Goal: Transaction & Acquisition: Purchase product/service

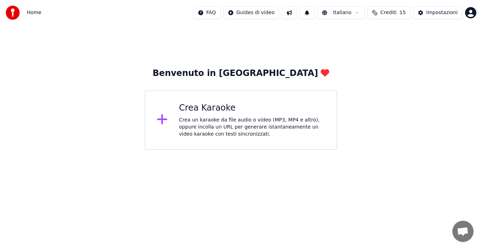
click at [162, 124] on icon at bounding box center [162, 119] width 10 height 10
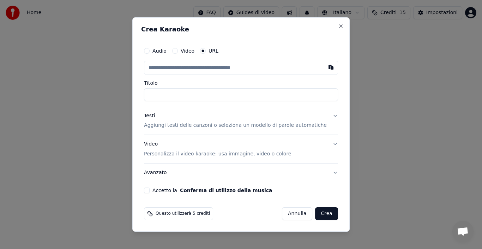
click at [164, 53] on label "Audio" at bounding box center [160, 50] width 14 height 5
click at [150, 53] on button "Audio" at bounding box center [147, 51] width 6 height 6
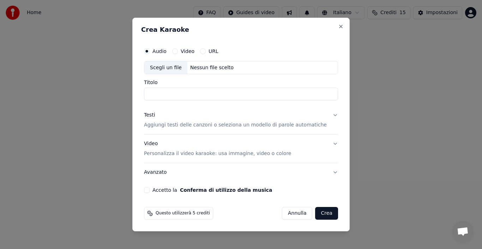
click at [188, 70] on div "Scegli un file" at bounding box center [165, 67] width 43 height 13
type input "**********"
click at [328, 115] on button "Testi Aggiungi testi delle canzoni o seleziona un modello di parole automatiche" at bounding box center [241, 120] width 194 height 28
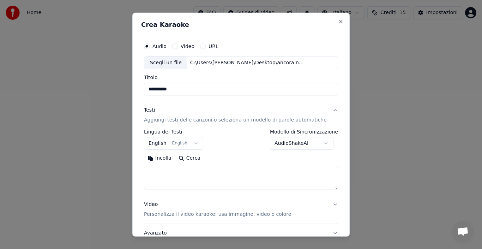
scroll to position [55, 0]
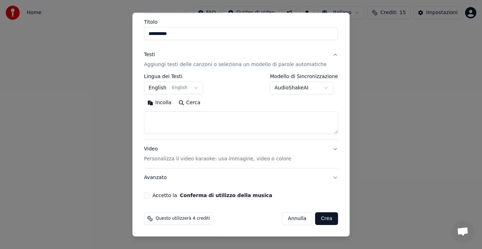
click at [198, 90] on button "English English" at bounding box center [173, 88] width 59 height 13
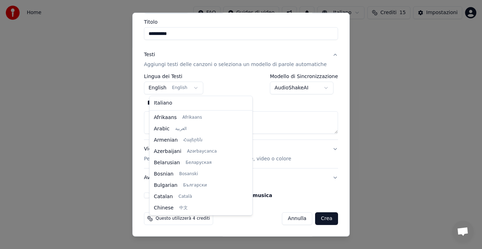
click at [198, 90] on body "**********" at bounding box center [241, 75] width 482 height 150
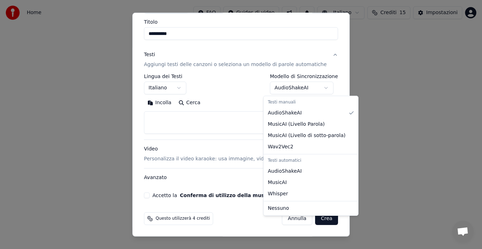
click at [321, 89] on body "**********" at bounding box center [241, 75] width 482 height 150
click at [313, 220] on div at bounding box center [241, 124] width 482 height 249
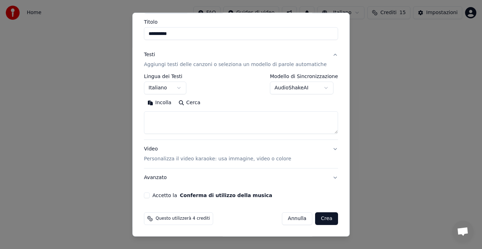
click at [316, 220] on button "Crea" at bounding box center [327, 218] width 23 height 13
select select "**"
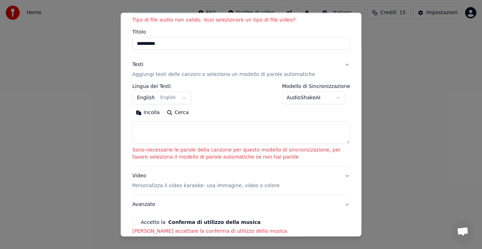
click at [338, 100] on button "AudioShakeAI" at bounding box center [314, 97] width 64 height 13
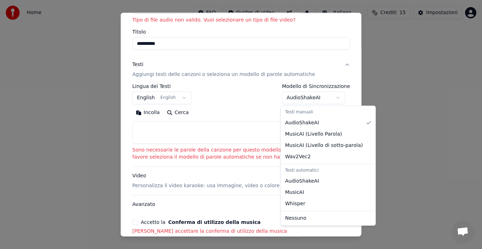
select select "**********"
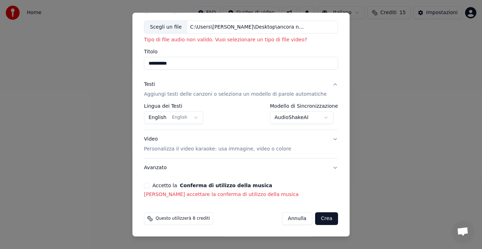
scroll to position [36, 0]
click at [211, 152] on p "Personalizza il video karaoke: usa immagine, video o colore" at bounding box center [217, 149] width 147 height 7
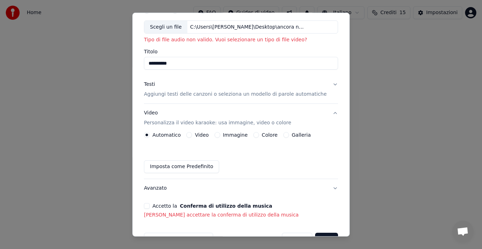
click at [227, 124] on p "Personalizza il video karaoke: usa immagine, video o colore" at bounding box center [217, 122] width 147 height 7
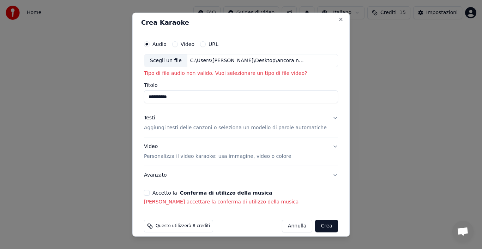
scroll to position [0, 0]
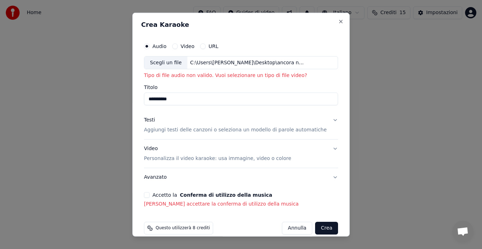
click at [178, 48] on button "Video" at bounding box center [175, 46] width 6 height 6
click at [183, 65] on div "Scegli un file" at bounding box center [165, 62] width 43 height 13
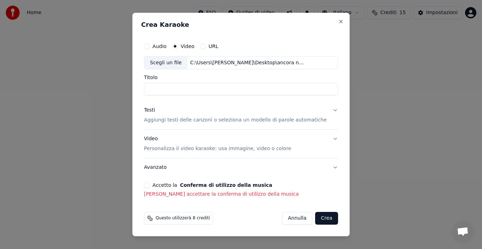
type input "**********"
click at [298, 120] on p "Aggiungi testi delle canzoni o seleziona un modello di parole automatiche" at bounding box center [235, 120] width 183 height 7
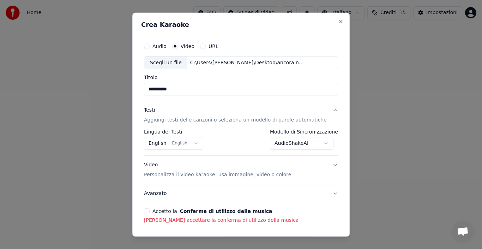
click at [180, 143] on button "English English" at bounding box center [173, 143] width 59 height 13
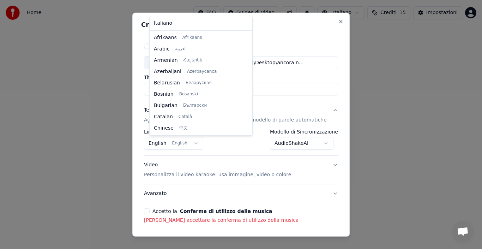
scroll to position [57, 0]
select select "**"
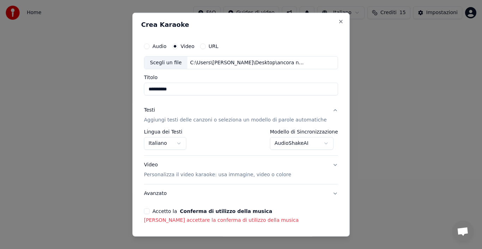
click at [267, 177] on p "Personalizza il video karaoke: usa immagine, video o colore" at bounding box center [217, 174] width 147 height 7
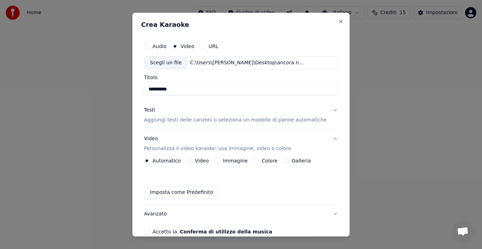
click at [192, 163] on button "Video" at bounding box center [189, 161] width 6 height 6
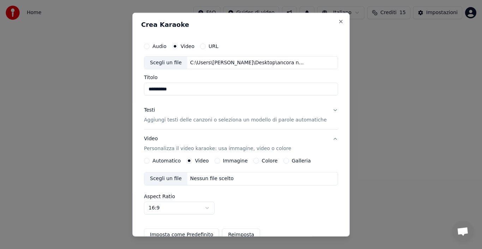
click at [170, 179] on div "Scegli un file" at bounding box center [165, 178] width 43 height 13
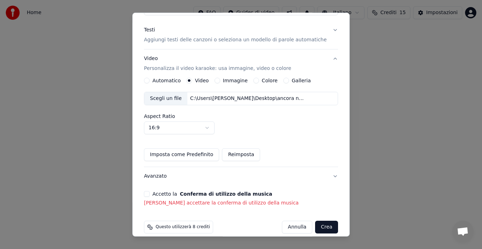
scroll to position [89, 0]
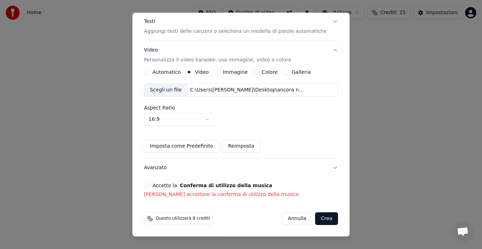
click at [325, 168] on button "Avanzato" at bounding box center [241, 168] width 194 height 18
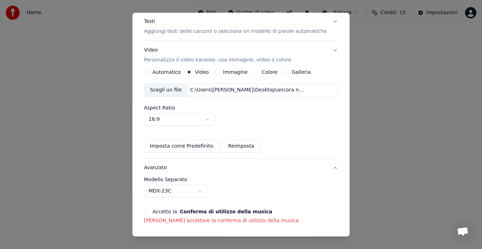
scroll to position [26, 0]
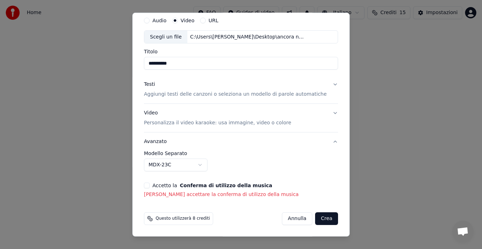
click at [325, 168] on div "**********" at bounding box center [241, 161] width 194 height 20
click at [223, 124] on p "Personalizza il video karaoke: usa immagine, video o colore" at bounding box center [217, 122] width 147 height 7
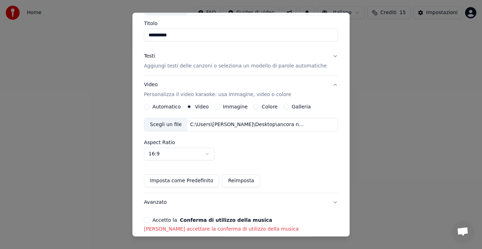
scroll to position [89, 0]
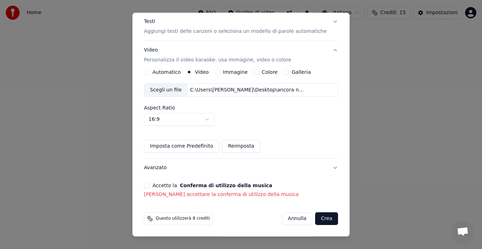
click at [166, 147] on button "Imposta come Predefinito" at bounding box center [181, 146] width 75 height 13
click at [279, 147] on div "Imposta come Predefinito Reimposta" at bounding box center [241, 146] width 194 height 13
click at [195, 147] on button "Imposta come Predefinito" at bounding box center [181, 146] width 75 height 13
click at [149, 218] on div "Questo utilizzerà 8 crediti Annulla Crea" at bounding box center [241, 218] width 200 height 18
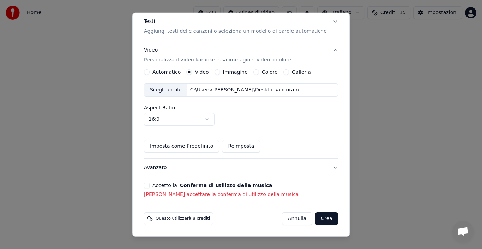
click at [149, 217] on div "Questo utilizzerà 8 crediti" at bounding box center [178, 218] width 69 height 13
click at [151, 220] on div "Questo utilizzerà 8 crediti" at bounding box center [178, 218] width 69 height 13
click at [150, 219] on circle at bounding box center [149, 217] width 3 height 3
click at [159, 216] on div "Questo utilizzerà 8 crediti" at bounding box center [178, 218] width 69 height 13
click at [320, 218] on button "Crea" at bounding box center [327, 218] width 23 height 13
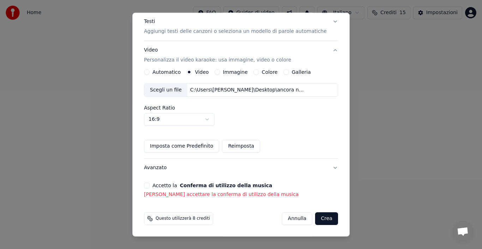
click at [316, 223] on button "Crea" at bounding box center [327, 218] width 23 height 13
click at [146, 217] on div "**********" at bounding box center [241, 124] width 218 height 224
click at [150, 186] on button "Accetto la Conferma di utilizzo della musica" at bounding box center [147, 186] width 6 height 6
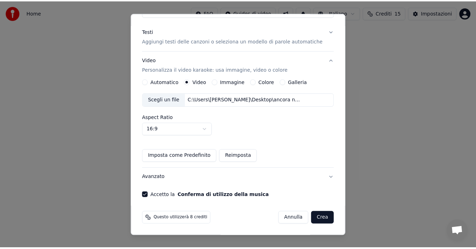
scroll to position [79, 0]
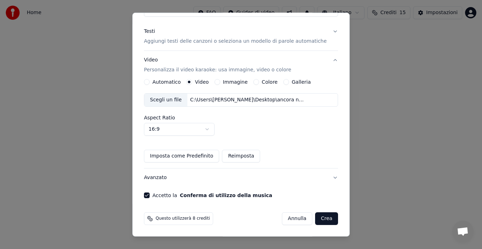
click at [316, 222] on button "Crea" at bounding box center [327, 218] width 23 height 13
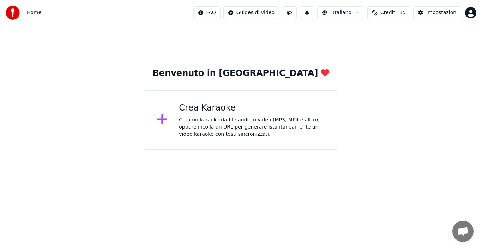
click at [189, 110] on div "Crea Karaoke" at bounding box center [252, 107] width 147 height 11
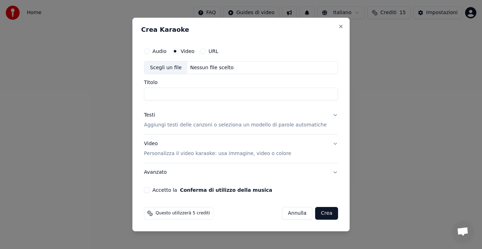
click at [170, 69] on div "Scegli un file" at bounding box center [165, 67] width 43 height 13
click at [257, 96] on input "**********" at bounding box center [241, 94] width 194 height 13
type input "*"
type input "**********"
click at [327, 116] on button "Testi Aggiungi testi delle canzoni o seleziona un modello di parole automatiche" at bounding box center [241, 120] width 194 height 28
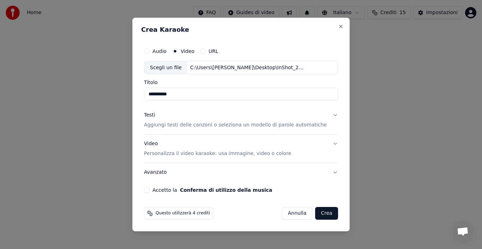
click at [327, 116] on button "Testi Aggiungi testi delle canzoni o seleziona un modello di parole automatiche" at bounding box center [241, 120] width 194 height 28
click at [305, 125] on p "Aggiungi testi delle canzoni o seleziona un modello di parole automatiche" at bounding box center [235, 125] width 183 height 7
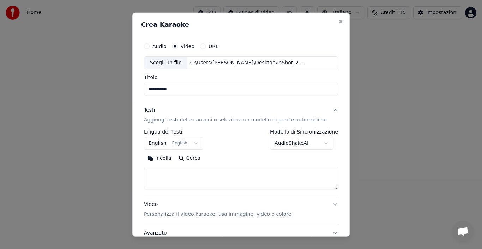
click at [305, 125] on button "Testi Aggiungi testi delle canzoni o seleziona un modello di parole automatiche" at bounding box center [241, 115] width 194 height 28
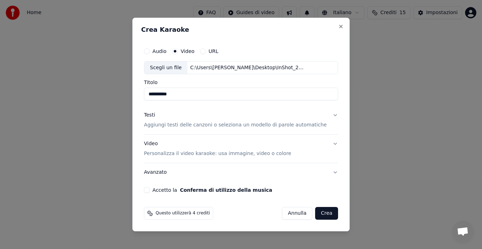
click at [305, 125] on p "Aggiungi testi delle canzoni o seleziona un modello di parole automatiche" at bounding box center [235, 125] width 183 height 7
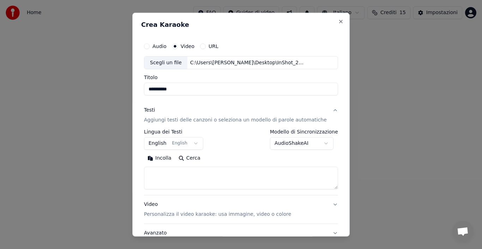
click at [191, 142] on button "English English" at bounding box center [173, 143] width 59 height 13
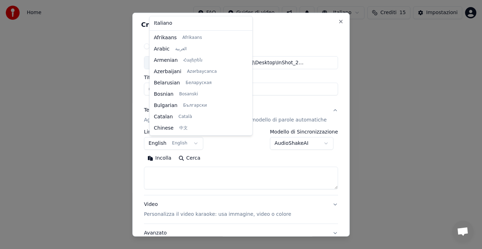
scroll to position [57, 0]
select select "**"
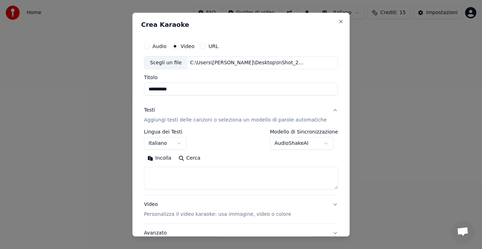
click at [307, 144] on button "AudioShakeAI" at bounding box center [302, 143] width 64 height 13
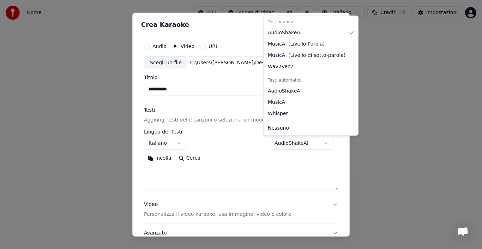
select select "****"
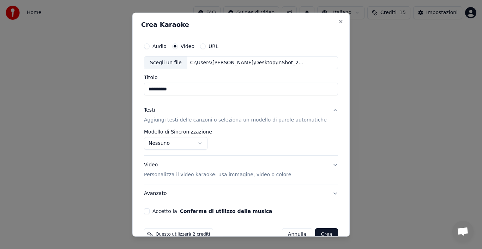
click at [269, 177] on p "Personalizza il video karaoke: usa immagine, video o colore" at bounding box center [217, 174] width 147 height 7
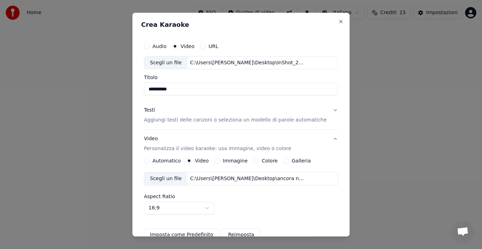
click at [155, 163] on div "Automatico" at bounding box center [162, 161] width 37 height 6
click at [150, 161] on button "Automatico" at bounding box center [147, 161] width 6 height 6
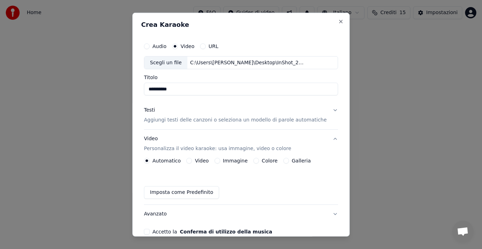
click at [299, 162] on label "Galleria" at bounding box center [301, 160] width 19 height 5
click at [289, 162] on button "Galleria" at bounding box center [287, 161] width 6 height 6
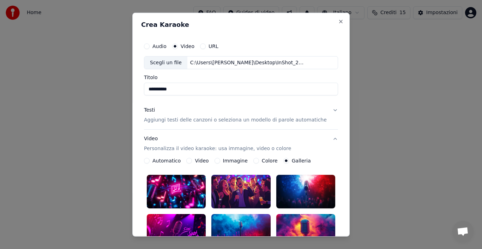
click at [299, 162] on label "Galleria" at bounding box center [301, 160] width 19 height 5
click at [289, 162] on button "Galleria" at bounding box center [287, 161] width 6 height 6
click at [173, 189] on div at bounding box center [176, 191] width 59 height 33
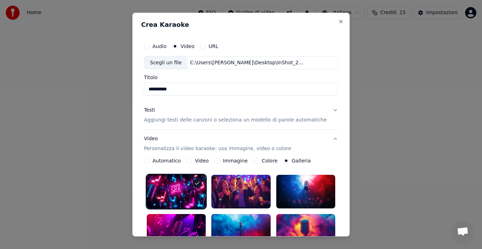
click at [173, 189] on div at bounding box center [176, 191] width 59 height 33
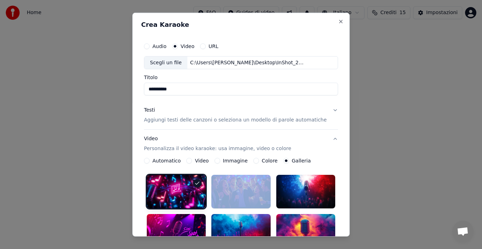
click at [181, 196] on div at bounding box center [176, 191] width 59 height 33
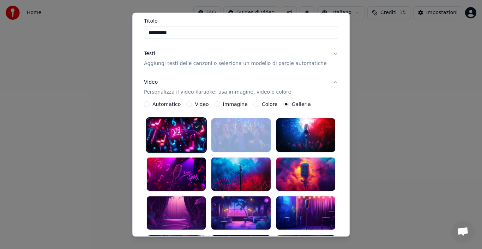
scroll to position [80, 0]
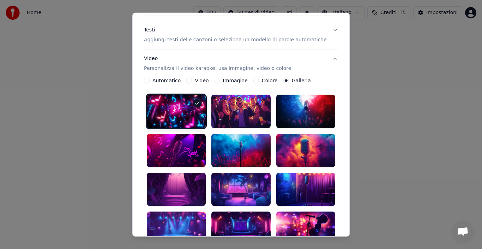
click at [184, 182] on div at bounding box center [176, 188] width 59 height 33
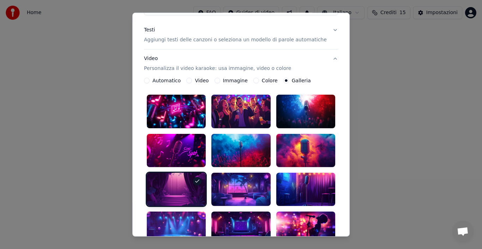
click at [184, 182] on div at bounding box center [176, 188] width 59 height 33
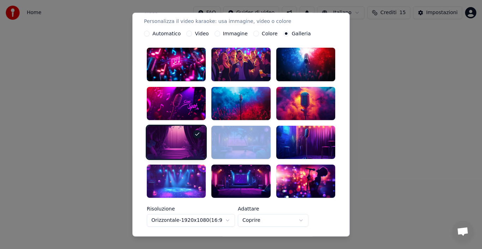
scroll to position [165, 0]
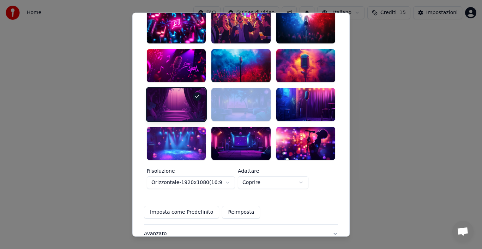
click at [198, 206] on button "Imposta come Predefinito" at bounding box center [181, 212] width 75 height 13
click at [171, 206] on button "Imposta come Predefinito" at bounding box center [181, 212] width 75 height 13
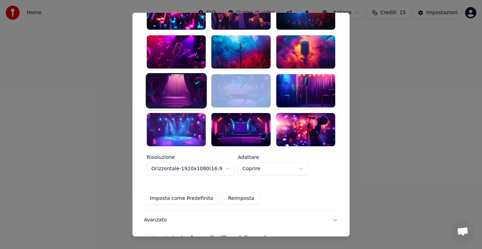
scroll to position [208, 0]
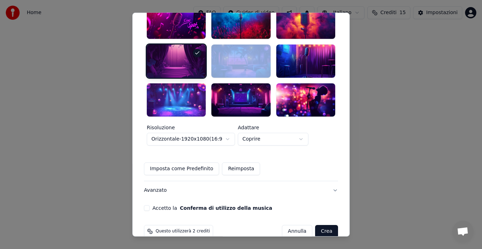
click at [150, 205] on button "Accetto la Conferma di utilizzo della musica" at bounding box center [147, 208] width 6 height 6
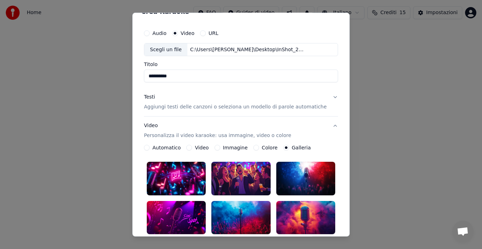
click at [150, 35] on button "Audio" at bounding box center [147, 33] width 6 height 6
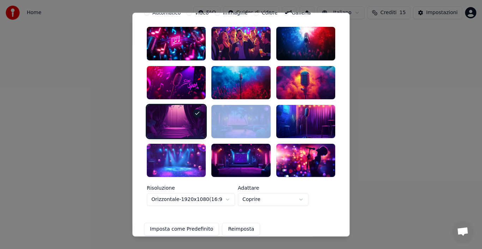
scroll to position [208, 0]
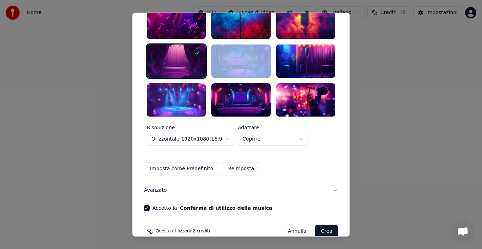
click at [316, 225] on button "Crea" at bounding box center [327, 231] width 23 height 13
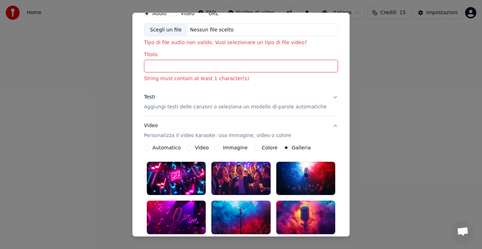
scroll to position [0, 0]
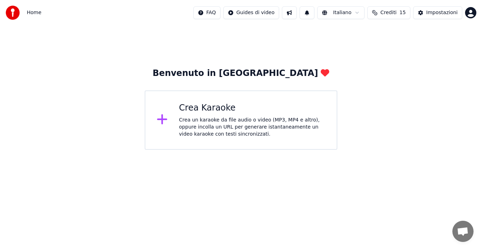
click at [190, 109] on div "Crea Karaoke" at bounding box center [252, 107] width 147 height 11
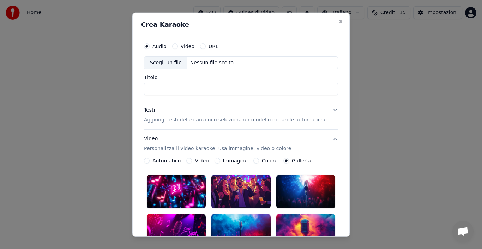
click at [178, 47] on button "Video" at bounding box center [175, 46] width 6 height 6
click at [185, 65] on div "Scegli un file" at bounding box center [165, 62] width 43 height 13
click at [246, 92] on input "**********" at bounding box center [241, 89] width 194 height 13
type input "*"
type input "**********"
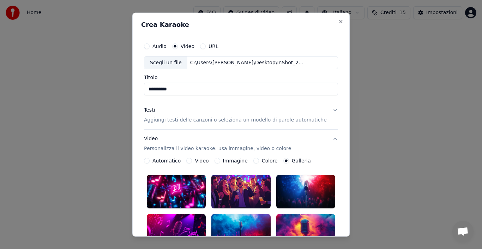
click at [324, 109] on button "Testi Aggiungi testi delle canzoni o seleziona un modello di parole automatiche" at bounding box center [241, 115] width 194 height 28
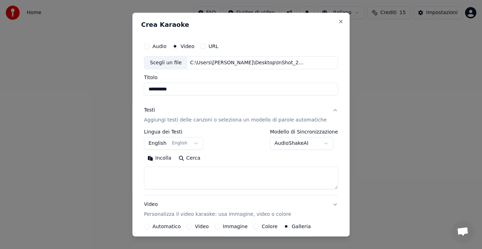
click at [324, 109] on button "Testi Aggiungi testi delle canzoni o seleziona un modello di parole automatiche" at bounding box center [241, 115] width 194 height 28
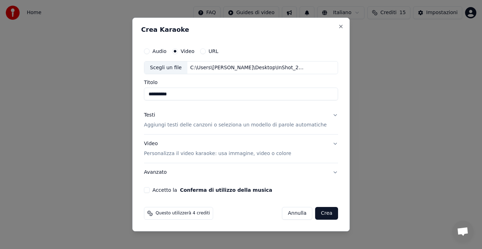
click at [328, 144] on button "Video Personalizza il video karaoke: usa immagine, video o colore" at bounding box center [241, 149] width 194 height 28
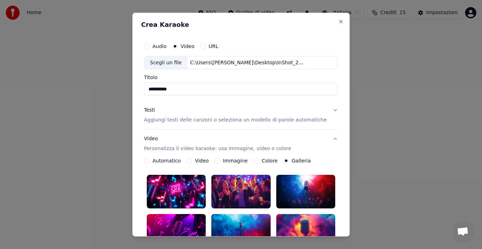
click at [324, 111] on button "Testi Aggiungi testi delle canzoni o seleziona un modello di parole automatiche" at bounding box center [241, 115] width 194 height 28
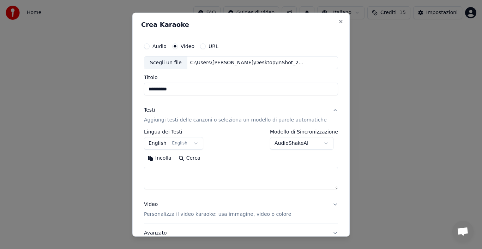
click at [288, 122] on p "Aggiungi testi delle canzoni o seleziona un modello di parole automatiche" at bounding box center [235, 120] width 183 height 7
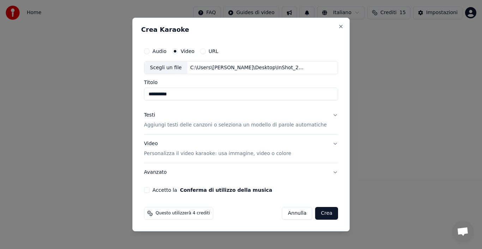
click at [169, 128] on p "Aggiungi testi delle canzoni o seleziona un modello di parole automatiche" at bounding box center [235, 125] width 183 height 7
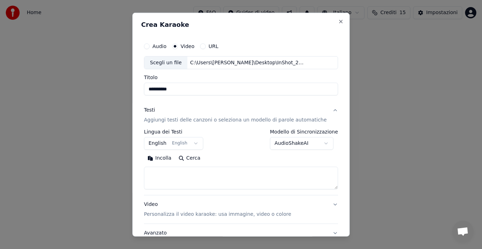
click at [196, 143] on button "English English" at bounding box center [173, 143] width 59 height 13
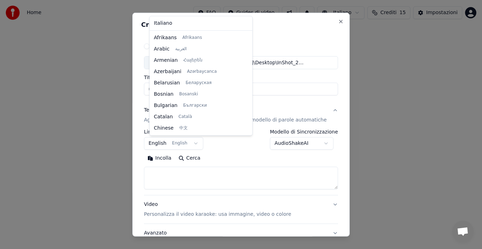
scroll to position [57, 0]
select select "**"
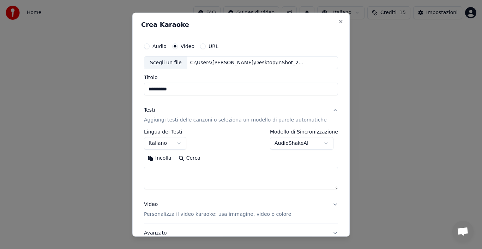
click at [160, 160] on button "Incolla" at bounding box center [159, 158] width 31 height 11
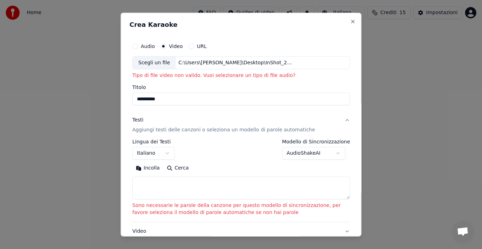
click at [190, 47] on button "URL" at bounding box center [192, 46] width 6 height 6
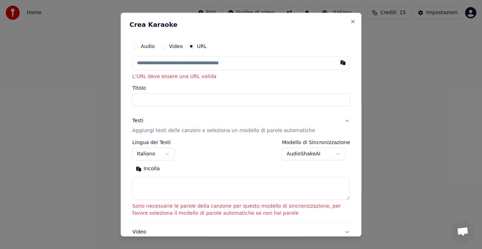
click at [162, 47] on button "Video" at bounding box center [163, 46] width 6 height 6
click at [134, 48] on button "Audio" at bounding box center [135, 46] width 6 height 6
click at [169, 64] on div "Scegli un file" at bounding box center [154, 62] width 43 height 13
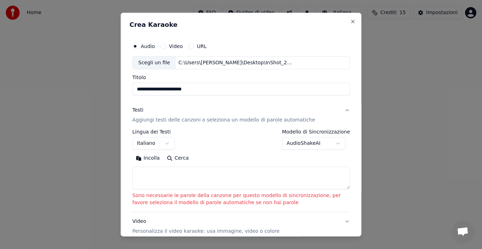
click at [212, 90] on input "**********" at bounding box center [241, 89] width 218 height 13
type input "*"
click at [205, 91] on input "Titolo" at bounding box center [241, 89] width 218 height 13
type input "**********"
click at [132, 153] on button "Incolla" at bounding box center [147, 158] width 31 height 11
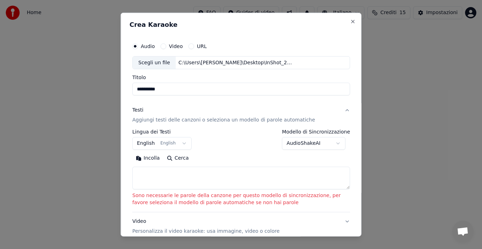
click at [179, 145] on button "English English" at bounding box center [161, 143] width 59 height 13
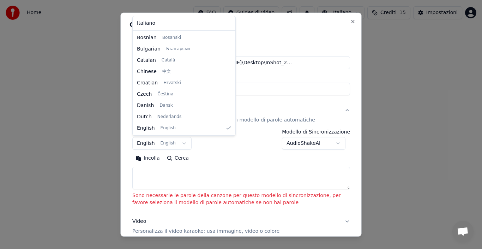
select select "**"
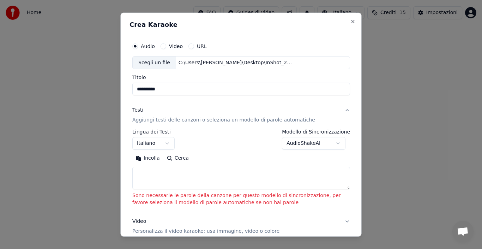
click at [342, 113] on button "Testi Aggiungi testi delle canzoni o seleziona un modello di parole automatiche" at bounding box center [241, 115] width 218 height 28
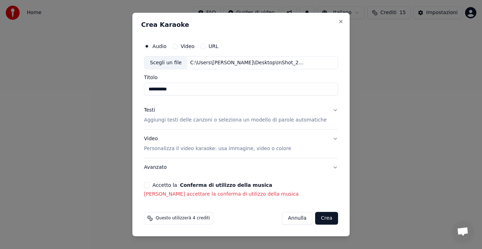
click at [252, 150] on p "Personalizza il video karaoke: usa immagine, video o colore" at bounding box center [217, 148] width 147 height 7
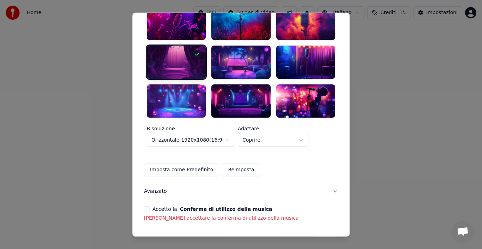
scroll to position [218, 0]
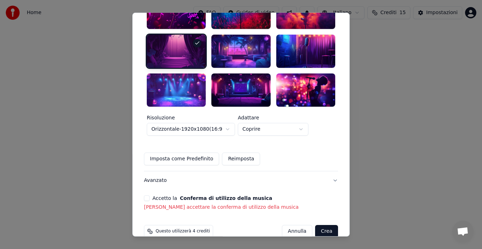
click at [148, 183] on div "**********" at bounding box center [241, 16] width 200 height 396
click at [149, 184] on div "**********" at bounding box center [241, 16] width 200 height 396
click at [149, 196] on div "**********" at bounding box center [241, 16] width 200 height 396
click at [147, 180] on div "**********" at bounding box center [241, 16] width 200 height 396
click at [150, 195] on button "Accetto la Conferma di utilizzo della musica" at bounding box center [147, 198] width 6 height 6
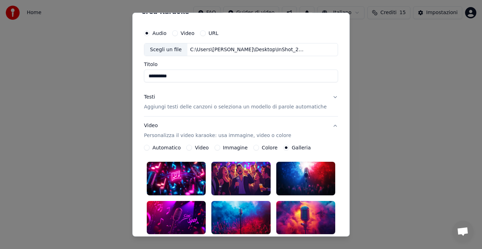
scroll to position [208, 0]
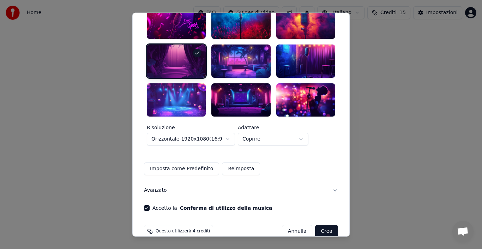
click at [319, 225] on button "Crea" at bounding box center [327, 231] width 23 height 13
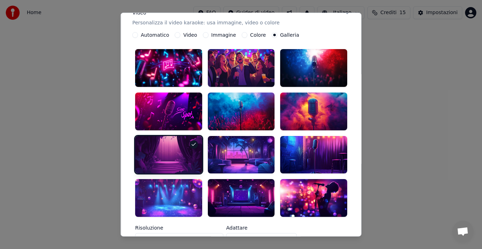
scroll to position [72, 0]
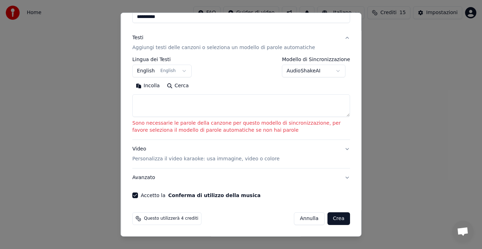
click at [337, 69] on button "AudioShakeAI" at bounding box center [314, 71] width 64 height 13
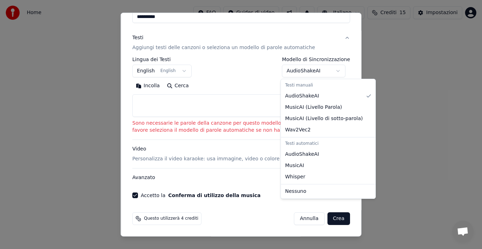
select select "**********"
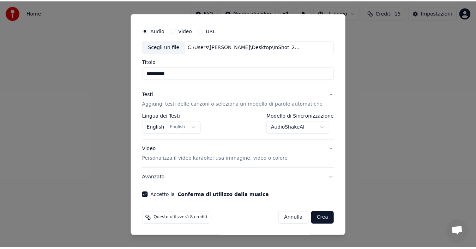
scroll to position [16, 0]
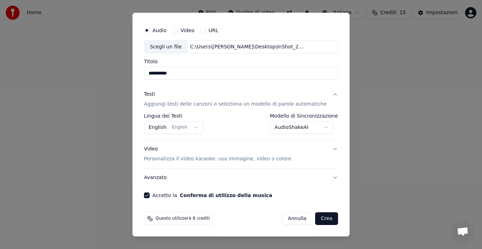
click at [316, 216] on button "Crea" at bounding box center [327, 218] width 23 height 13
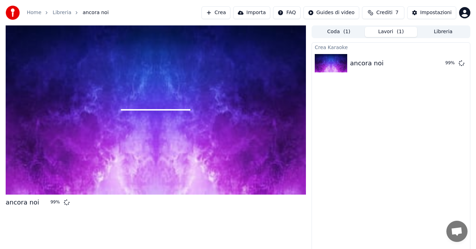
drag, startPoint x: 317, startPoint y: 167, endPoint x: 282, endPoint y: 206, distance: 52.2
click at [282, 206] on div "ancora noi 99 % Coda ( 1 ) Lavori ( 1 ) Libreria Crea Karaoke ancora noi 99 %" at bounding box center [238, 139] width 476 height 229
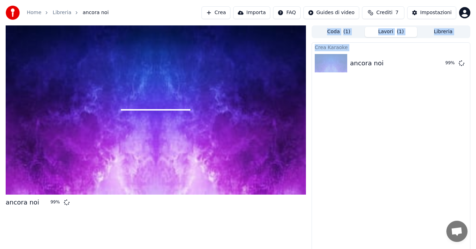
click at [246, 18] on button "Importa" at bounding box center [251, 12] width 37 height 13
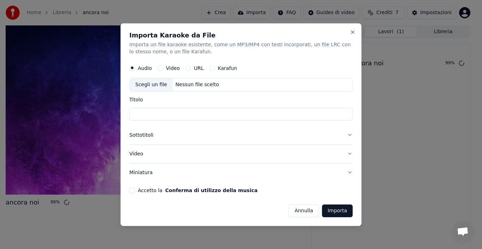
click at [173, 85] on div "Nessun file scelto" at bounding box center [197, 84] width 49 height 7
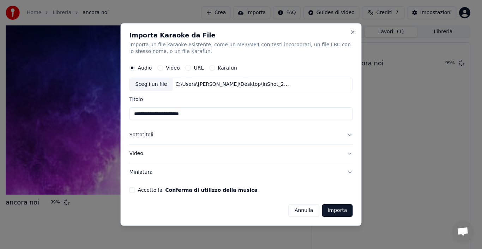
type input "**********"
click at [349, 138] on button "Sottotitoli" at bounding box center [242, 135] width 224 height 18
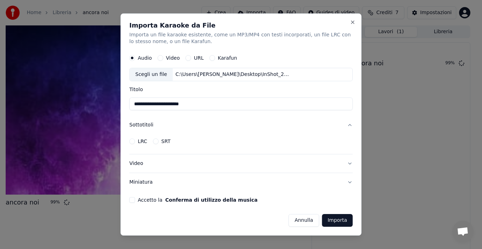
click at [140, 126] on button "Sottotitoli" at bounding box center [242, 125] width 224 height 18
click at [141, 135] on button "Sottotitoli" at bounding box center [242, 125] width 224 height 18
click at [350, 165] on button "Video" at bounding box center [242, 163] width 224 height 18
click at [350, 165] on div "**********" at bounding box center [241, 124] width 241 height 223
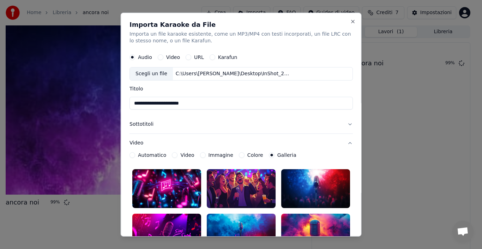
click at [350, 165] on div "**********" at bounding box center [241, 124] width 241 height 224
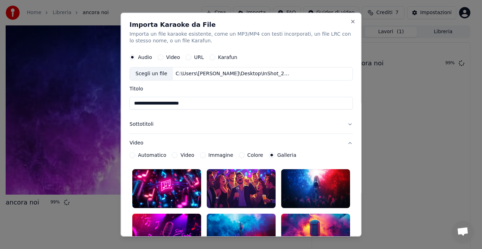
click at [344, 182] on div at bounding box center [316, 188] width 69 height 39
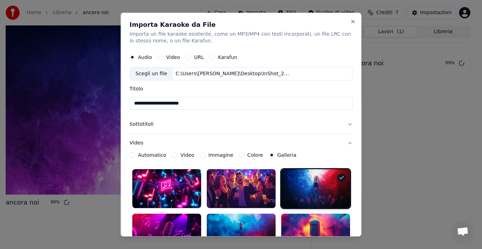
click at [343, 126] on button "Sottotitoli" at bounding box center [242, 124] width 224 height 18
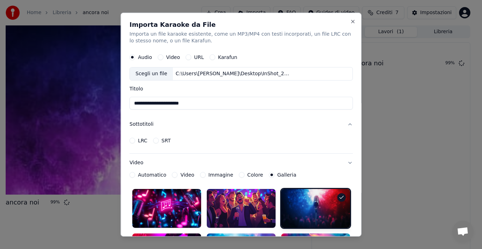
click at [358, 232] on div "**********" at bounding box center [241, 124] width 241 height 224
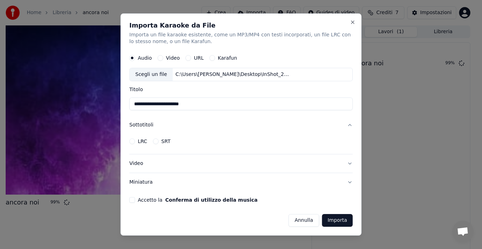
click at [138, 141] on label "LRC" at bounding box center [143, 141] width 10 height 5
click at [135, 141] on button "LRC" at bounding box center [133, 141] width 6 height 6
click at [138, 141] on label "LRC" at bounding box center [143, 141] width 10 height 5
click at [135, 141] on button "LRC" at bounding box center [133, 141] width 6 height 6
click at [164, 141] on label "SRT" at bounding box center [165, 141] width 9 height 5
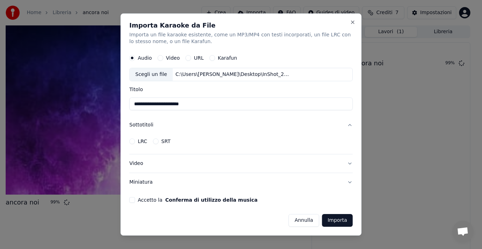
click at [159, 141] on button "SRT" at bounding box center [156, 141] width 6 height 6
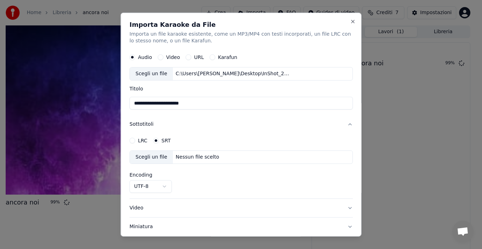
click at [141, 142] on label "LRC" at bounding box center [143, 140] width 10 height 5
click at [135, 142] on button "LRC" at bounding box center [133, 141] width 6 height 6
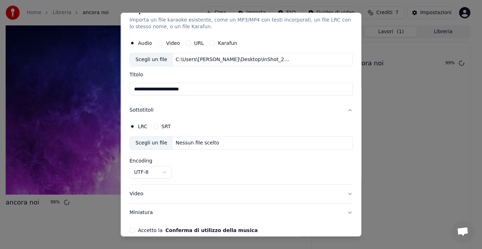
scroll to position [43, 0]
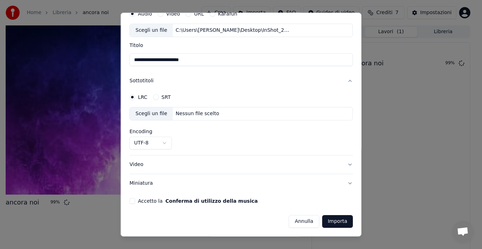
click at [331, 115] on div "Scegli un file Nessun file scelto" at bounding box center [242, 113] width 224 height 13
click at [344, 165] on button "Video" at bounding box center [242, 164] width 224 height 18
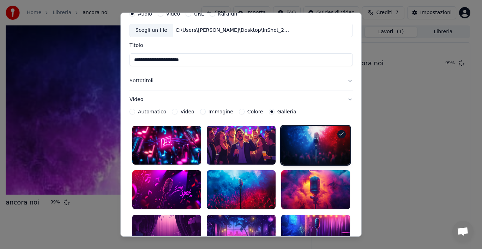
click at [344, 165] on div at bounding box center [241, 212] width 218 height 172
click at [344, 183] on div at bounding box center [316, 189] width 69 height 39
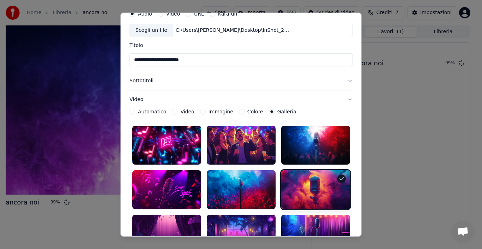
click at [132, 202] on div at bounding box center [166, 189] width 69 height 39
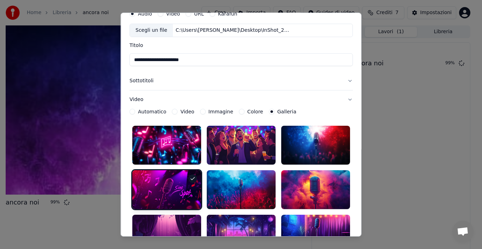
click at [132, 200] on div at bounding box center [166, 189] width 69 height 39
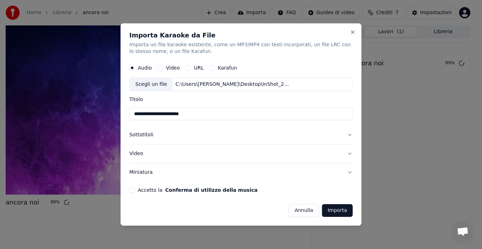
scroll to position [0, 0]
click at [311, 209] on button "Annulla" at bounding box center [304, 210] width 31 height 13
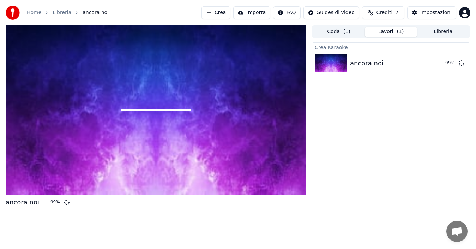
click at [249, 12] on button "Importa" at bounding box center [251, 12] width 37 height 13
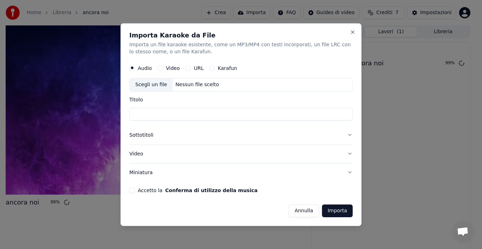
click at [340, 211] on button "Importa" at bounding box center [337, 210] width 31 height 13
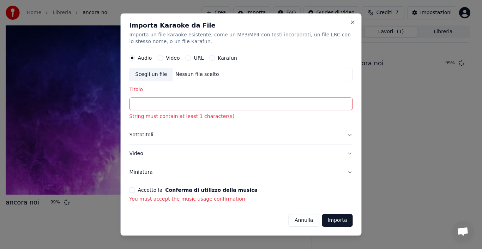
click at [140, 77] on div "Scegli un file" at bounding box center [151, 75] width 43 height 13
click at [219, 106] on input "**********" at bounding box center [242, 104] width 224 height 13
type input "*"
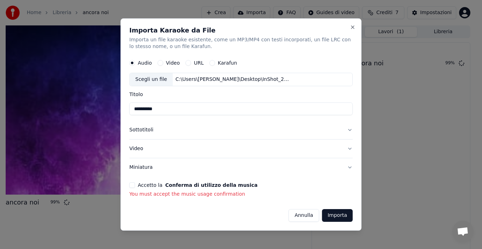
type input "**********"
click at [351, 130] on button "Sottotitoli" at bounding box center [242, 130] width 224 height 18
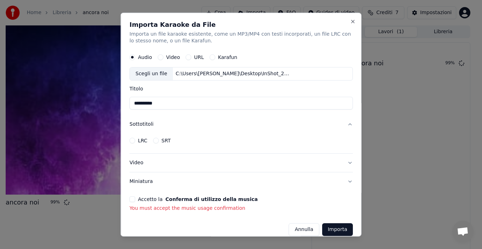
click at [132, 142] on button "LRC" at bounding box center [133, 141] width 6 height 6
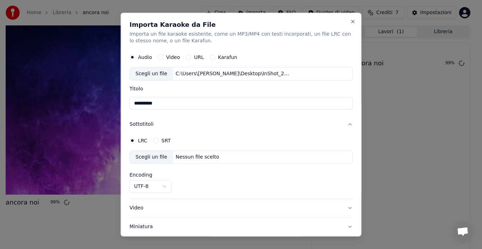
click at [132, 140] on circle "button" at bounding box center [132, 141] width 2 height 2
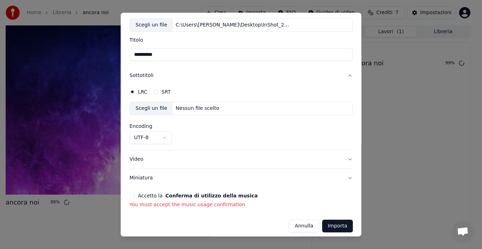
scroll to position [53, 0]
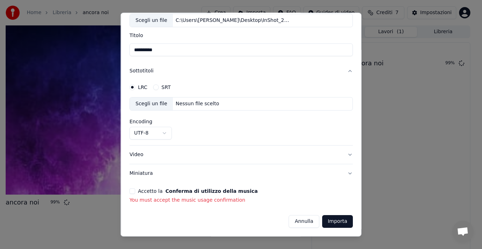
click at [328, 223] on button "Importa" at bounding box center [337, 221] width 31 height 13
click at [130, 193] on button "Accetto la Conferma di utilizzo della musica" at bounding box center [133, 191] width 6 height 6
click at [133, 193] on form "**********" at bounding box center [242, 112] width 224 height 231
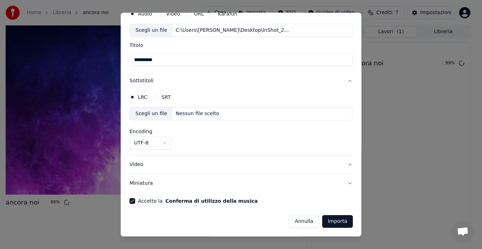
click at [131, 192] on h3 "Miniatura" at bounding box center [242, 183] width 224 height 18
click at [330, 223] on button "Importa" at bounding box center [337, 221] width 31 height 13
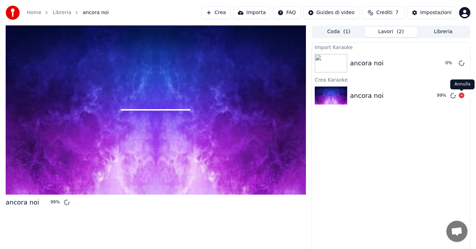
click at [460, 86] on div "Annulla Annulla" at bounding box center [463, 84] width 24 height 10
click at [456, 85] on div "Annulla Annulla" at bounding box center [463, 84] width 24 height 10
click at [459, 96] on div "99 %" at bounding box center [449, 95] width 30 height 8
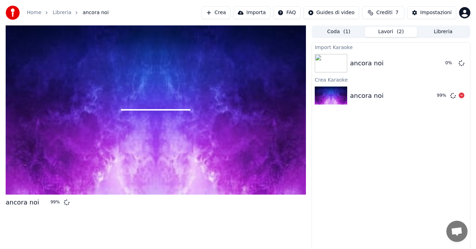
click at [452, 96] on icon at bounding box center [454, 96] width 6 height 6
click at [322, 94] on img at bounding box center [331, 96] width 32 height 18
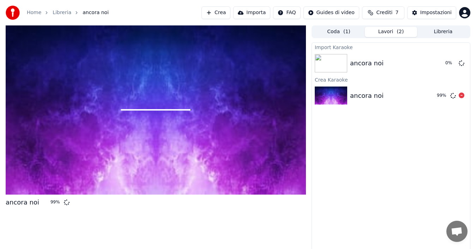
click at [322, 94] on img at bounding box center [331, 96] width 32 height 18
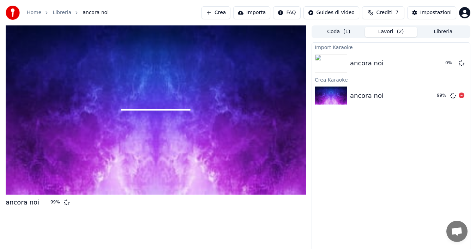
click at [322, 94] on img at bounding box center [331, 96] width 32 height 18
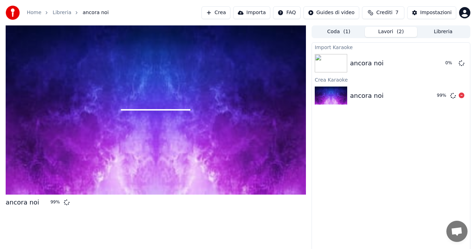
click at [322, 94] on img at bounding box center [331, 96] width 32 height 18
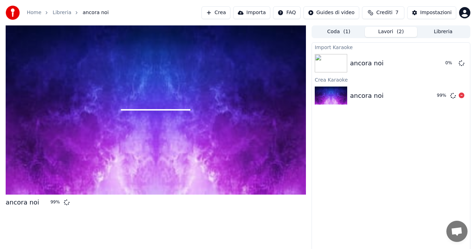
click at [322, 94] on img at bounding box center [331, 96] width 32 height 18
click at [432, 14] on div "Impostazioni" at bounding box center [436, 12] width 31 height 7
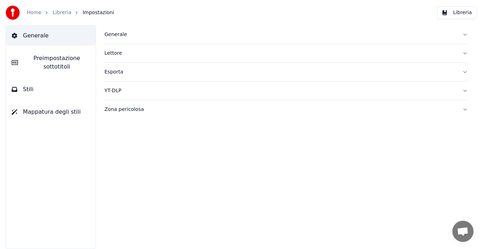
click at [48, 66] on span "Preimpostazione sottotitoli" at bounding box center [57, 62] width 66 height 17
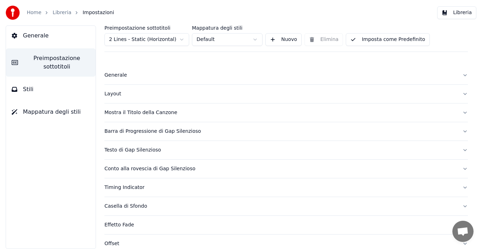
click at [17, 37] on icon at bounding box center [14, 36] width 5 height 6
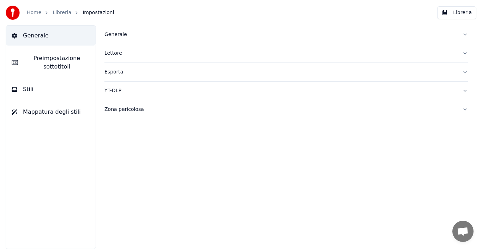
click at [119, 36] on div "Generale" at bounding box center [281, 34] width 353 height 7
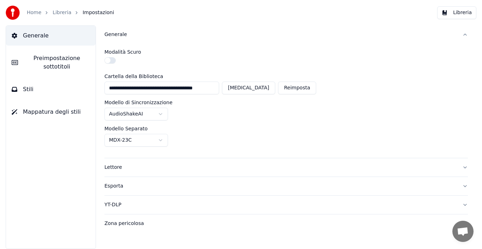
click at [89, 14] on span "Impostazioni" at bounding box center [98, 12] width 31 height 7
click at [58, 11] on link "Libreria" at bounding box center [62, 12] width 19 height 7
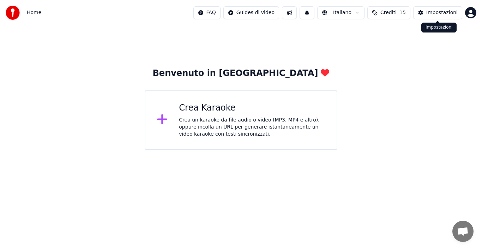
click at [428, 18] on button "Impostazioni" at bounding box center [438, 12] width 49 height 13
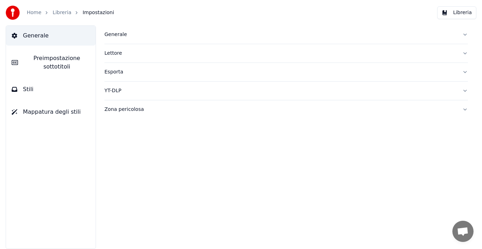
click at [139, 73] on div "Esporta" at bounding box center [281, 72] width 353 height 7
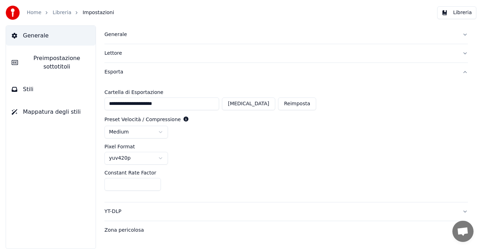
click at [32, 12] on link "Home" at bounding box center [34, 12] width 14 height 7
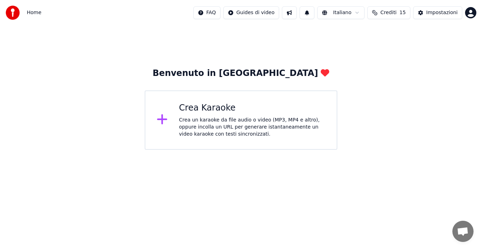
click at [244, 15] on html "Home FAQ Guides di video Italiano Crediti 15 Impostazioni Benvenuto in Youka Cr…" at bounding box center [241, 75] width 482 height 150
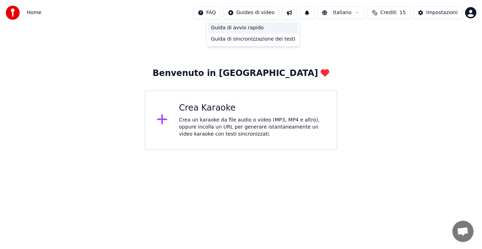
click at [237, 28] on div "Guida di avvio rapido" at bounding box center [253, 27] width 90 height 11
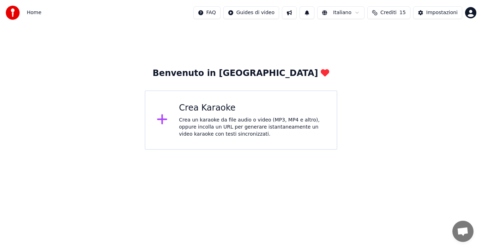
click at [243, 17] on html "Home FAQ Guides di video Italiano Crediti 15 Impostazioni Benvenuto in Youka Cr…" at bounding box center [241, 75] width 482 height 150
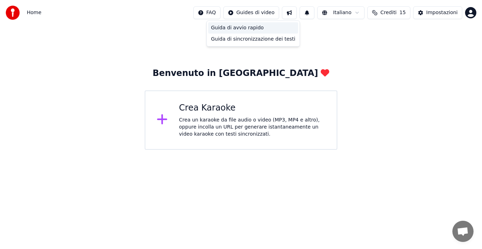
click at [244, 28] on div "Guida di avvio rapido" at bounding box center [253, 27] width 90 height 11
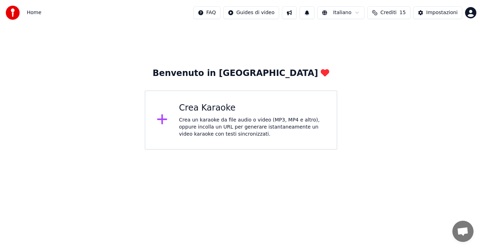
click at [243, 14] on html "Home FAQ Guides di video Italiano Crediti 15 Impostazioni Benvenuto in Youka Cr…" at bounding box center [241, 75] width 482 height 150
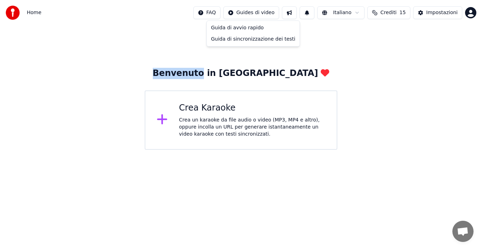
click at [30, 15] on html "Home FAQ Guides di video Italiano Crediti 15 Impostazioni Benvenuto in Youka Cr…" at bounding box center [241, 75] width 482 height 150
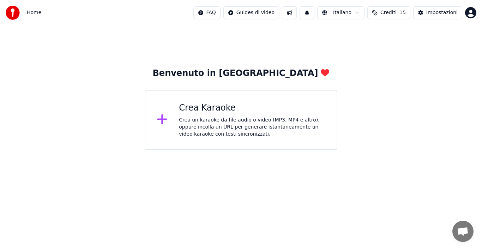
click at [30, 15] on span "Home" at bounding box center [34, 12] width 14 height 7
